Goal: Information Seeking & Learning: Find specific fact

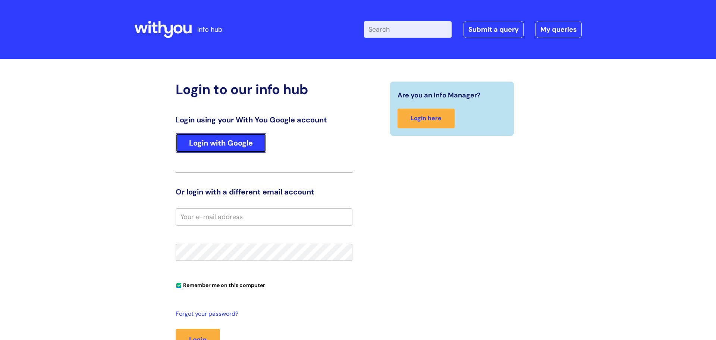
click at [217, 142] on link "Login with Google" at bounding box center [221, 142] width 91 height 19
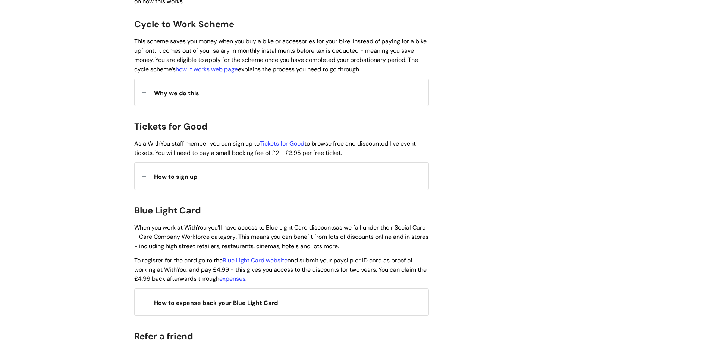
scroll to position [627, 0]
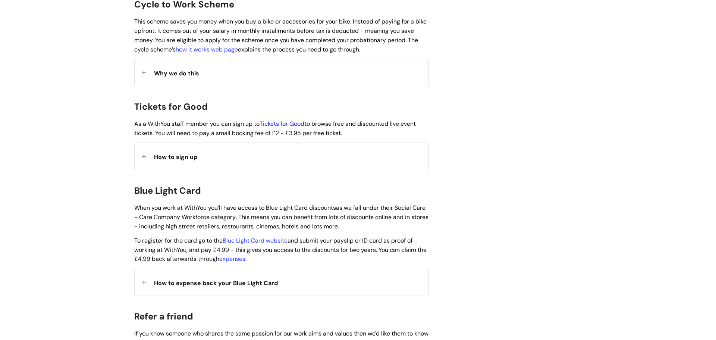
click at [272, 120] on link "Tickets for Good" at bounding box center [282, 124] width 45 height 8
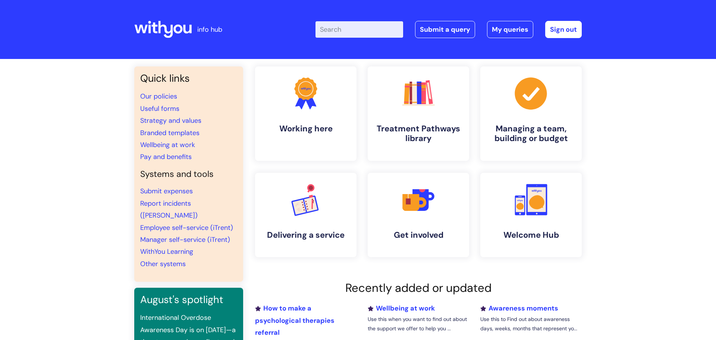
click at [155, 29] on icon at bounding box center [162, 30] width 57 height 18
click at [355, 34] on input "Enter your search term here..." at bounding box center [360, 29] width 88 height 16
type input "blue"
click button "Search" at bounding box center [0, 0] width 0 height 0
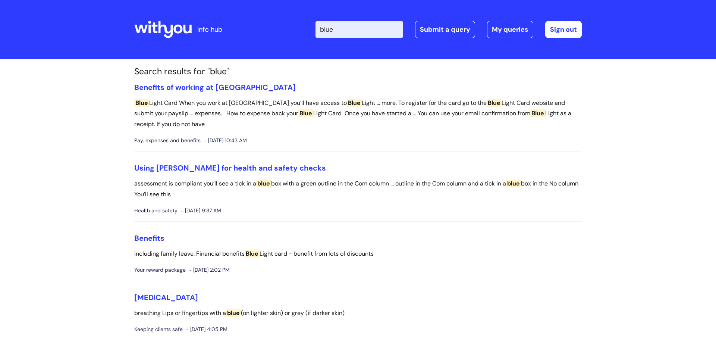
click at [239, 71] on h1 "Search results for "blue"" at bounding box center [358, 71] width 448 height 10
click at [234, 82] on link "Benefits of working at [GEOGRAPHIC_DATA]" at bounding box center [215, 87] width 162 height 10
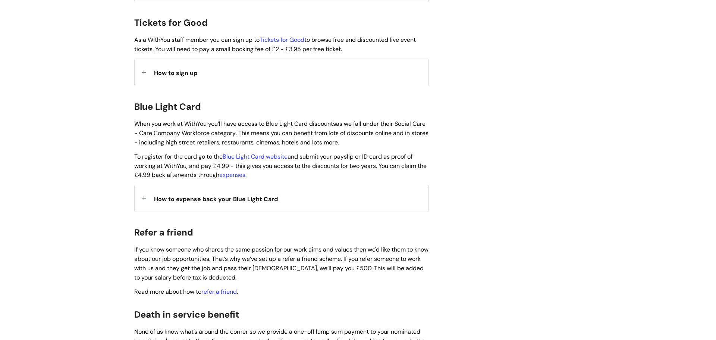
scroll to position [731, 0]
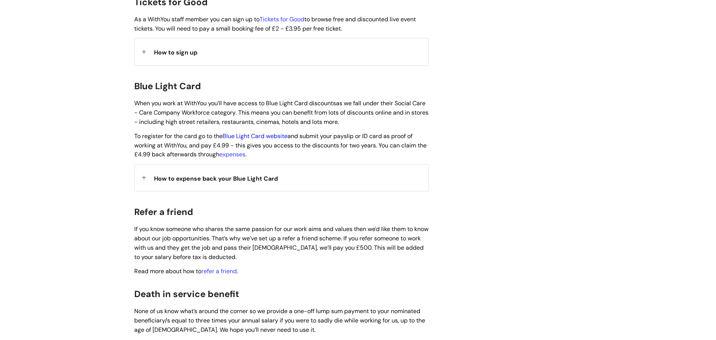
click at [247, 132] on link "Blue Light Card website" at bounding box center [255, 136] width 65 height 8
click at [270, 175] on span "How to expense back your Blue Light Card" at bounding box center [216, 179] width 124 height 8
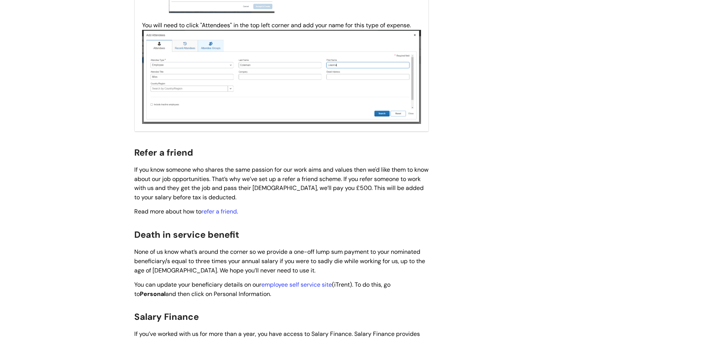
scroll to position [1364, 0]
